Goal: Task Accomplishment & Management: Use online tool/utility

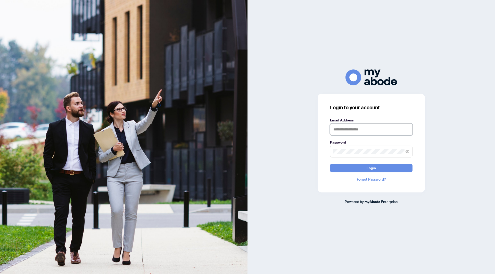
click at [343, 131] on input "text" at bounding box center [371, 130] width 82 height 12
type input "**********"
click at [330, 164] on button "Login" at bounding box center [371, 168] width 82 height 9
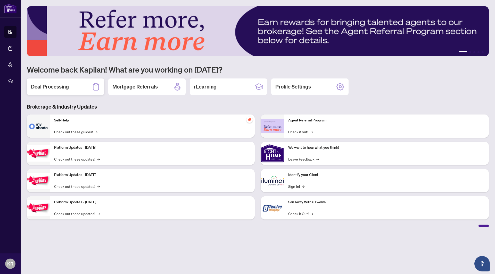
click at [46, 88] on h2 "Deal Processing" at bounding box center [50, 86] width 38 height 7
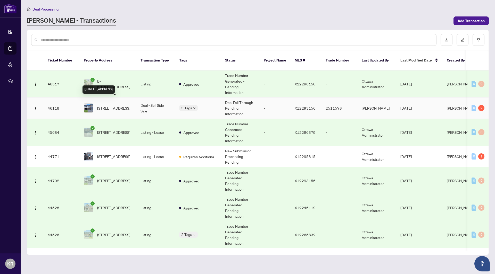
click at [120, 105] on span "[STREET_ADDRESS]" at bounding box center [113, 108] width 33 height 6
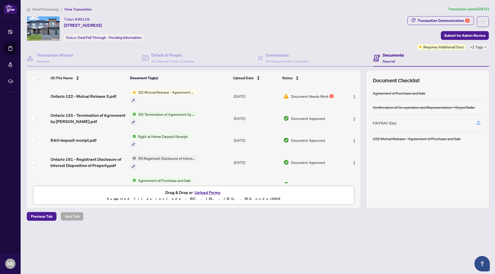
click at [208, 192] on button "Upload Forms" at bounding box center [207, 192] width 29 height 7
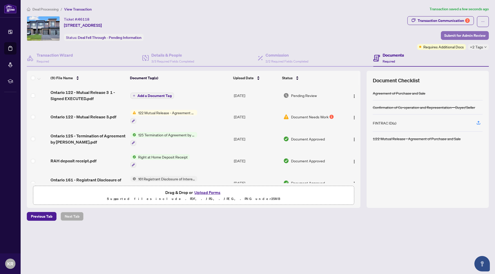
click at [465, 35] on span "Submit for Admin Review" at bounding box center [464, 35] width 41 height 8
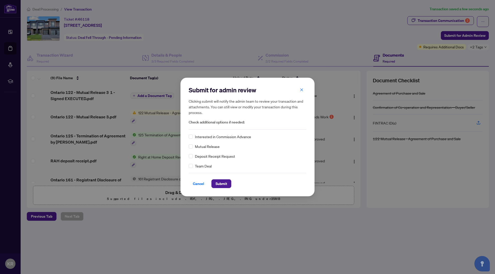
click at [200, 147] on span "Mutual Release" at bounding box center [207, 147] width 25 height 6
click at [218, 184] on span "Submit" at bounding box center [221, 184] width 12 height 8
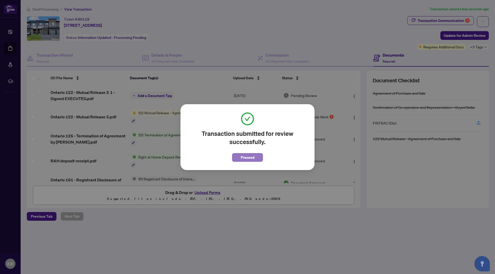
click at [245, 159] on span "Proceed" at bounding box center [248, 158] width 14 height 8
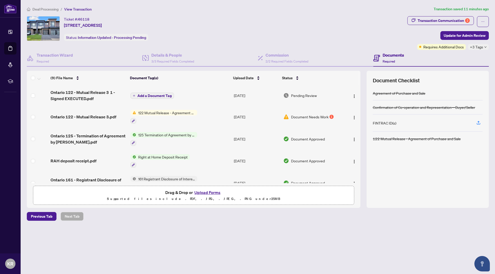
click at [310, 29] on div "Ticket #: 46118 [STREET_ADDRESS] Status: Information Updated - Processing Pendi…" at bounding box center [216, 28] width 378 height 25
